Goal: Transaction & Acquisition: Purchase product/service

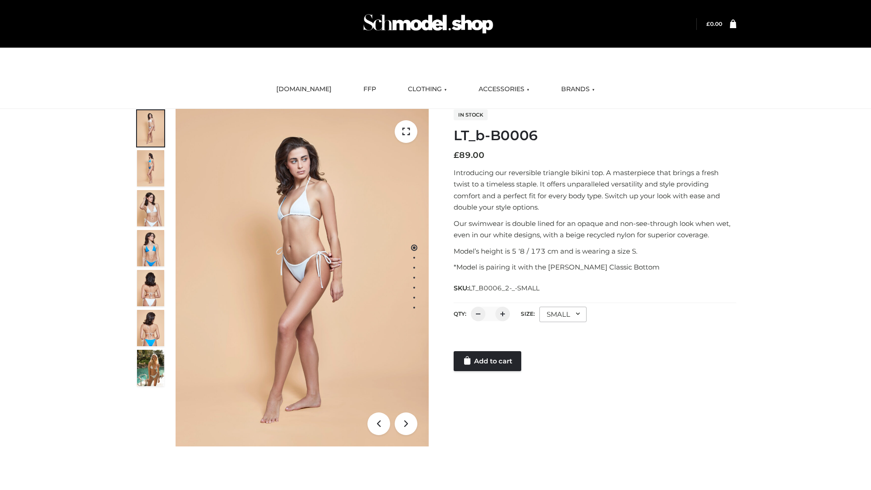
click at [488, 361] on link "Add to cart" at bounding box center [488, 361] width 68 height 20
